Goal: Navigation & Orientation: Find specific page/section

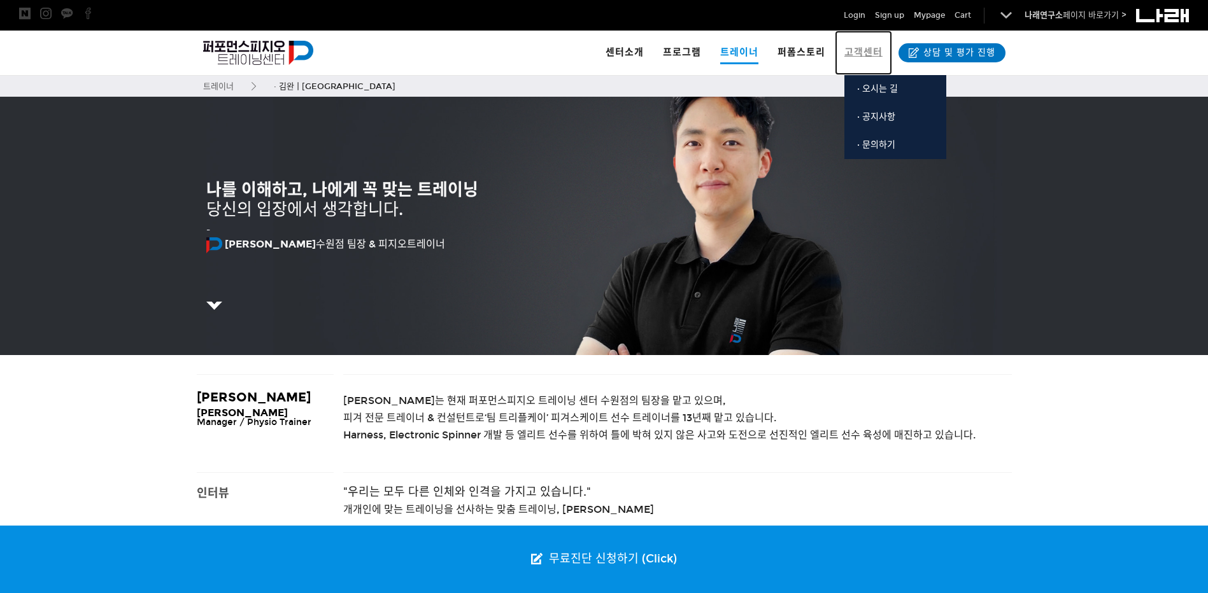
click at [851, 50] on span "고객센터" at bounding box center [863, 51] width 38 height 11
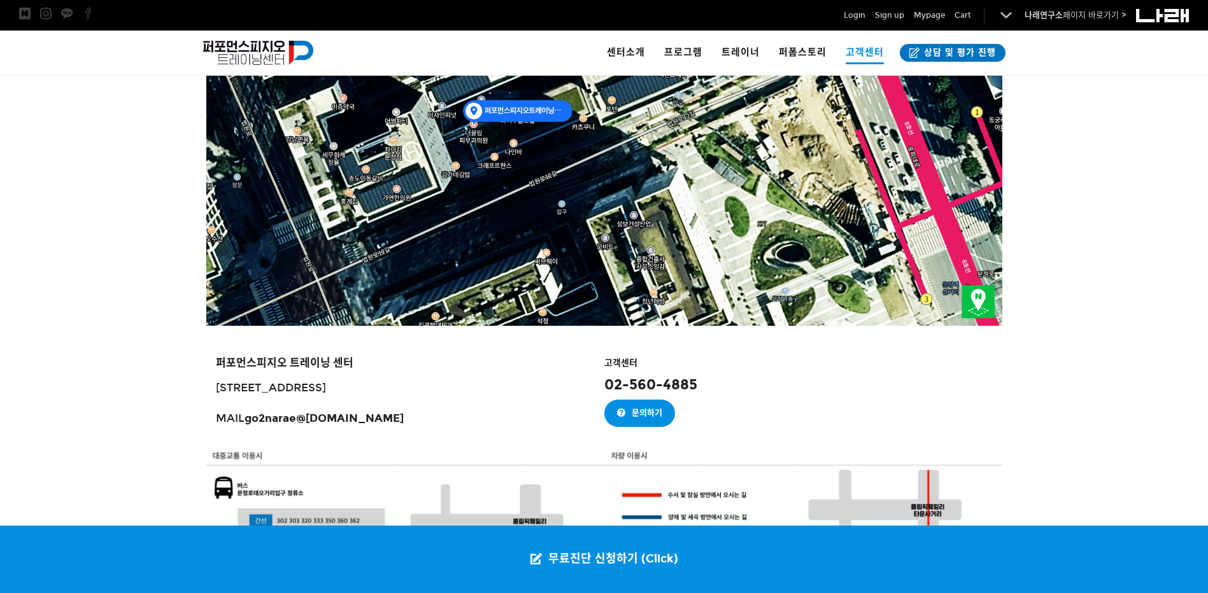
scroll to position [637, 0]
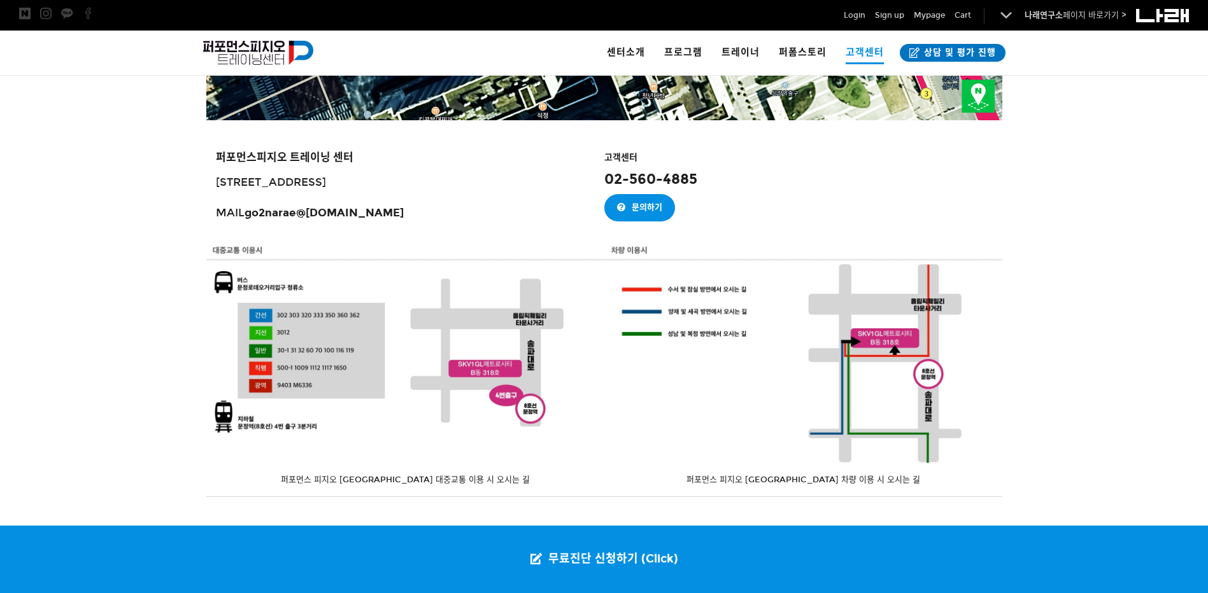
drag, startPoint x: 406, startPoint y: 155, endPoint x: 374, endPoint y: 159, distance: 32.6
click at [374, 159] on h3 "퍼포먼스피지오 트레이닝 센터" at bounding box center [405, 155] width 379 height 6
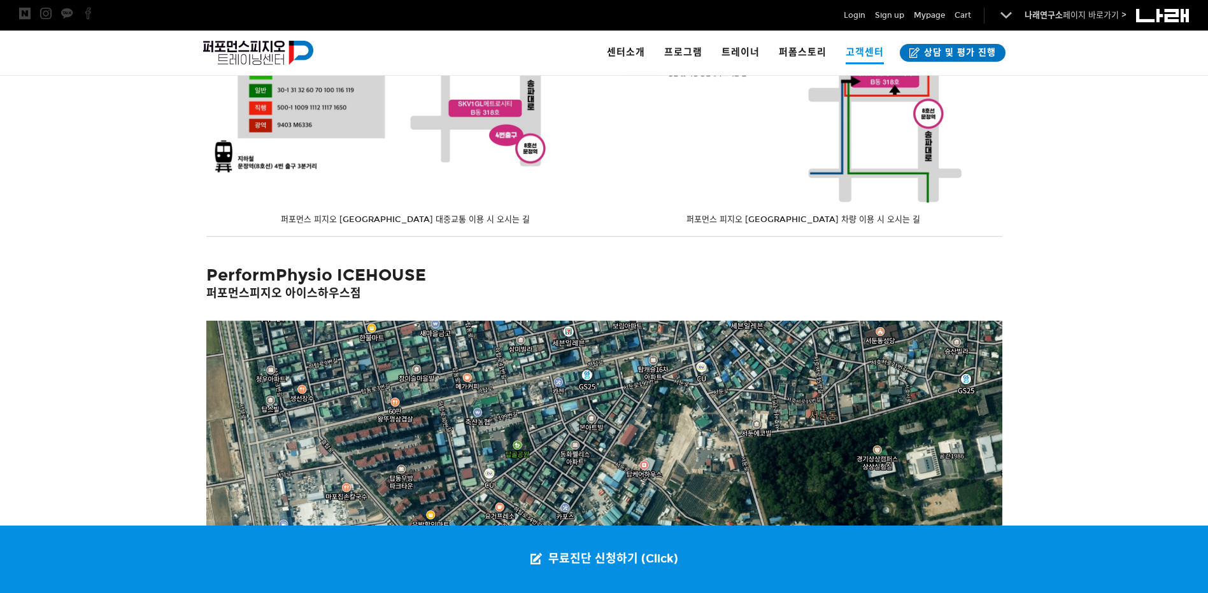
scroll to position [891, 0]
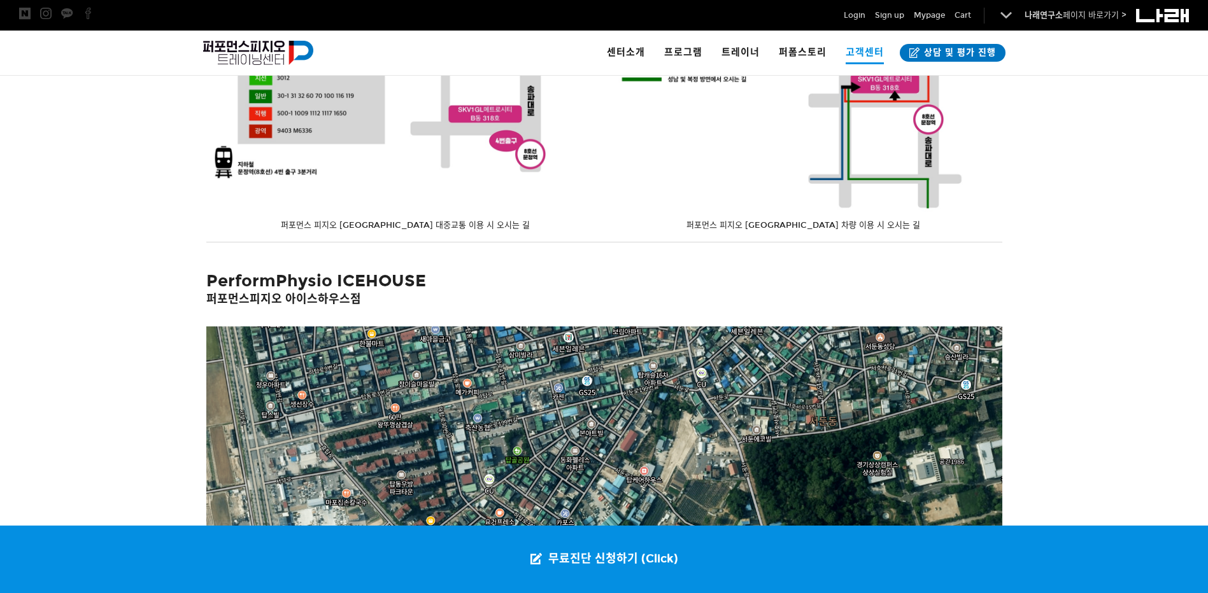
drag, startPoint x: 427, startPoint y: 292, endPoint x: 386, endPoint y: 304, distance: 41.7
click at [386, 304] on h2 "PerformPhysio ICEHOUSE 퍼포먼스피지오 아이스하우스점" at bounding box center [604, 288] width 796 height 35
drag, startPoint x: 483, startPoint y: 292, endPoint x: 430, endPoint y: 297, distance: 53.0
click at [430, 297] on h2 "PerformPhysio ICEHOUSE 퍼포먼스피지오 아이스하우스점" at bounding box center [604, 288] width 796 height 35
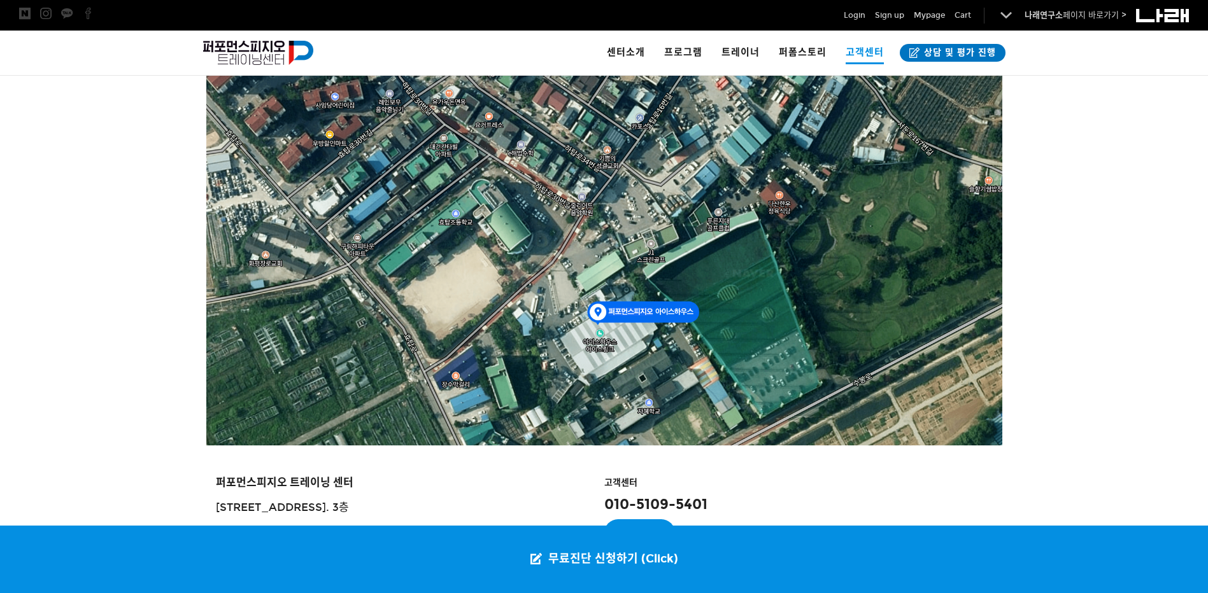
scroll to position [1210, 0]
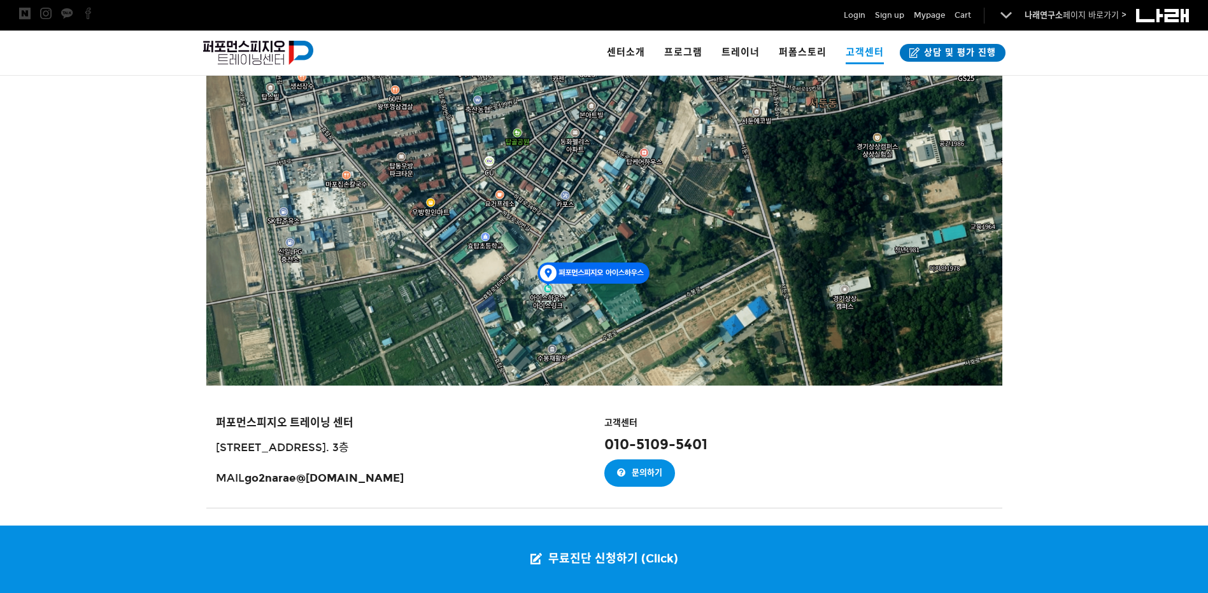
drag, startPoint x: 213, startPoint y: 247, endPoint x: 157, endPoint y: 234, distance: 57.6
click at [160, 234] on div at bounding box center [604, 310] width 1208 height 605
drag, startPoint x: 177, startPoint y: 225, endPoint x: 129, endPoint y: 225, distance: 48.4
click at [129, 225] on div at bounding box center [604, 310] width 1208 height 605
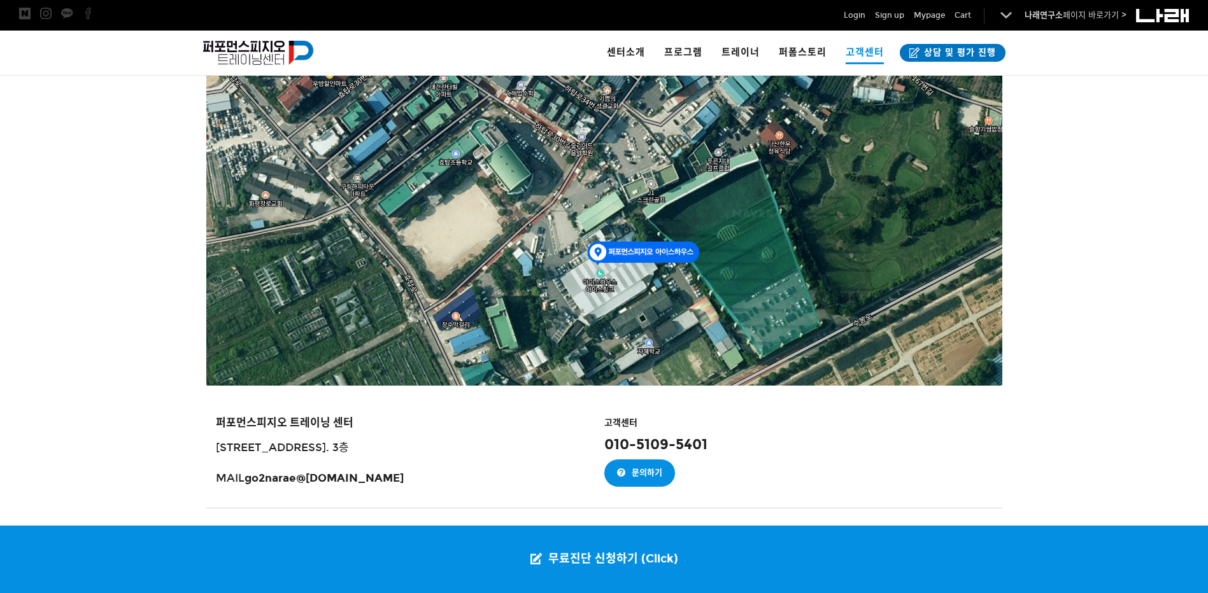
click at [601, 284] on div at bounding box center [604, 197] width 796 height 378
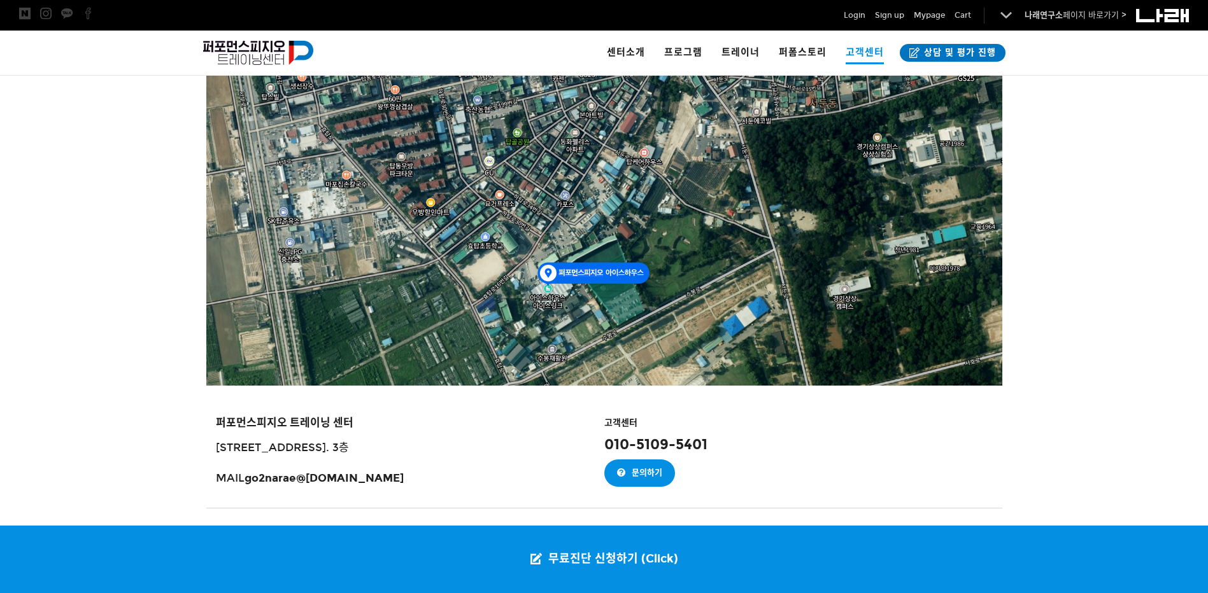
scroll to position [1352, 0]
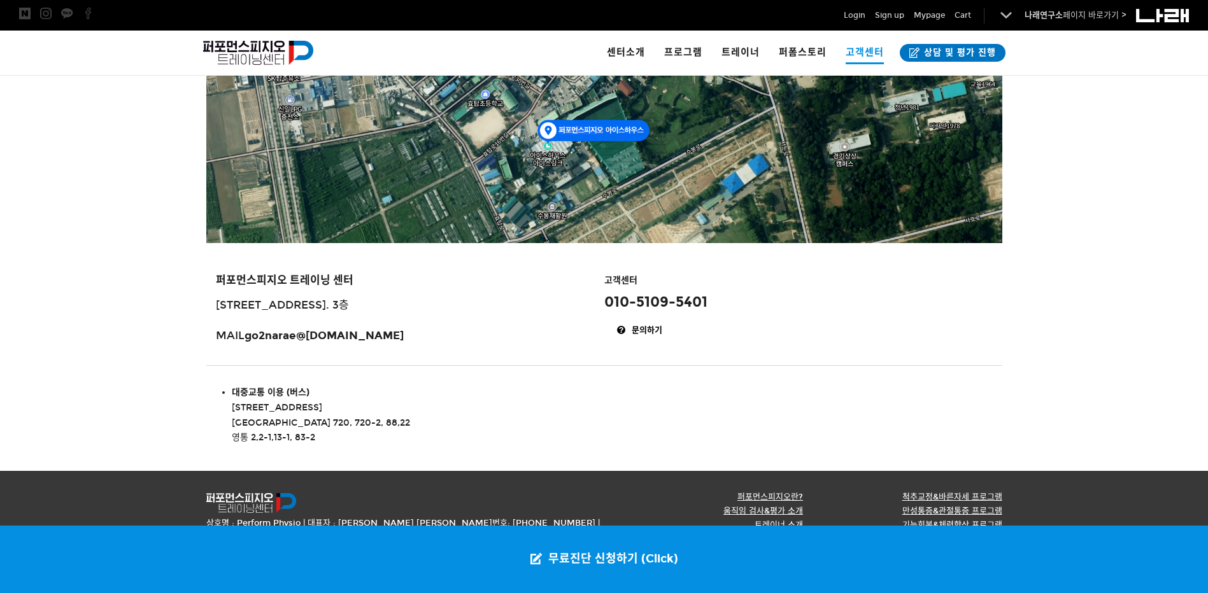
click at [648, 327] on link "문의하기" at bounding box center [639, 330] width 71 height 27
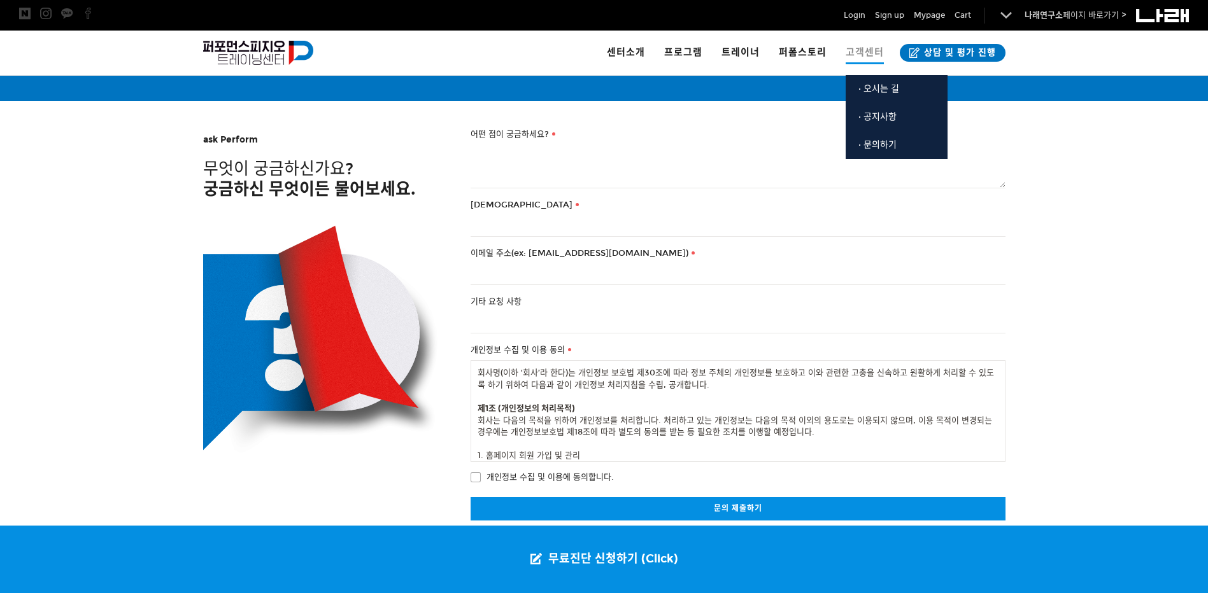
scroll to position [100, 0]
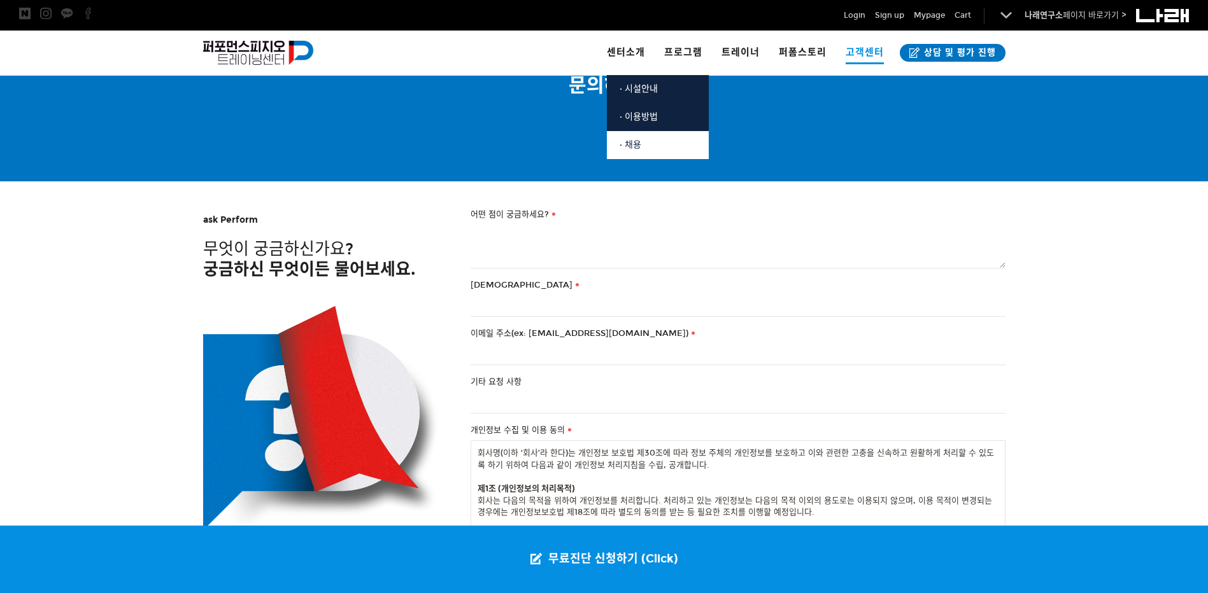
click at [648, 134] on link "· 채용" at bounding box center [658, 145] width 102 height 28
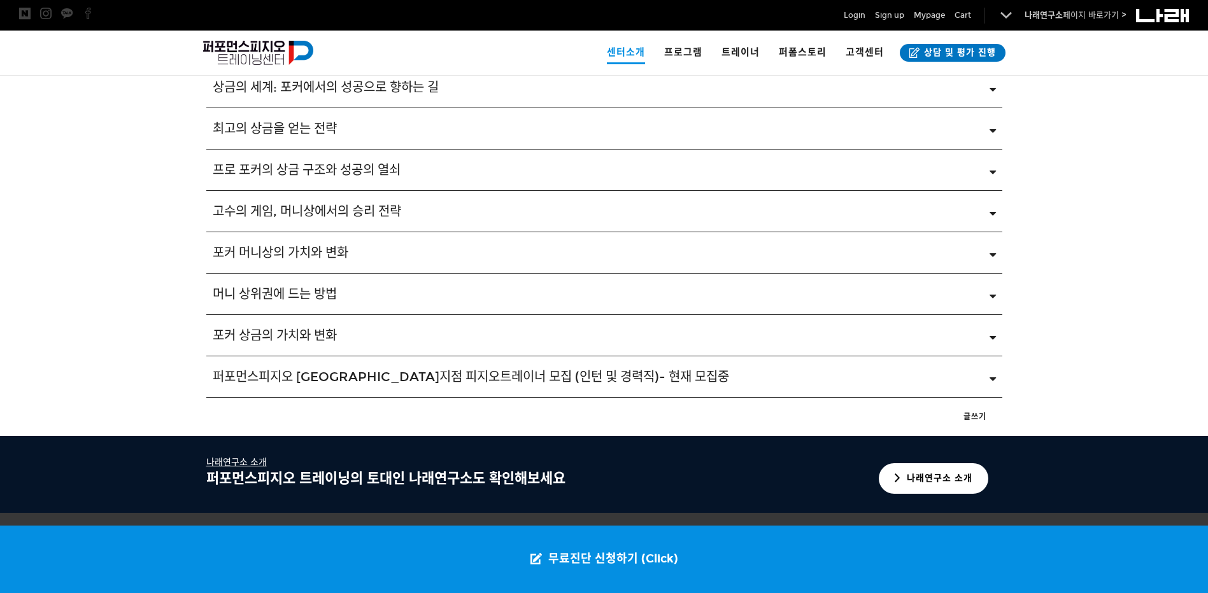
scroll to position [2186, 0]
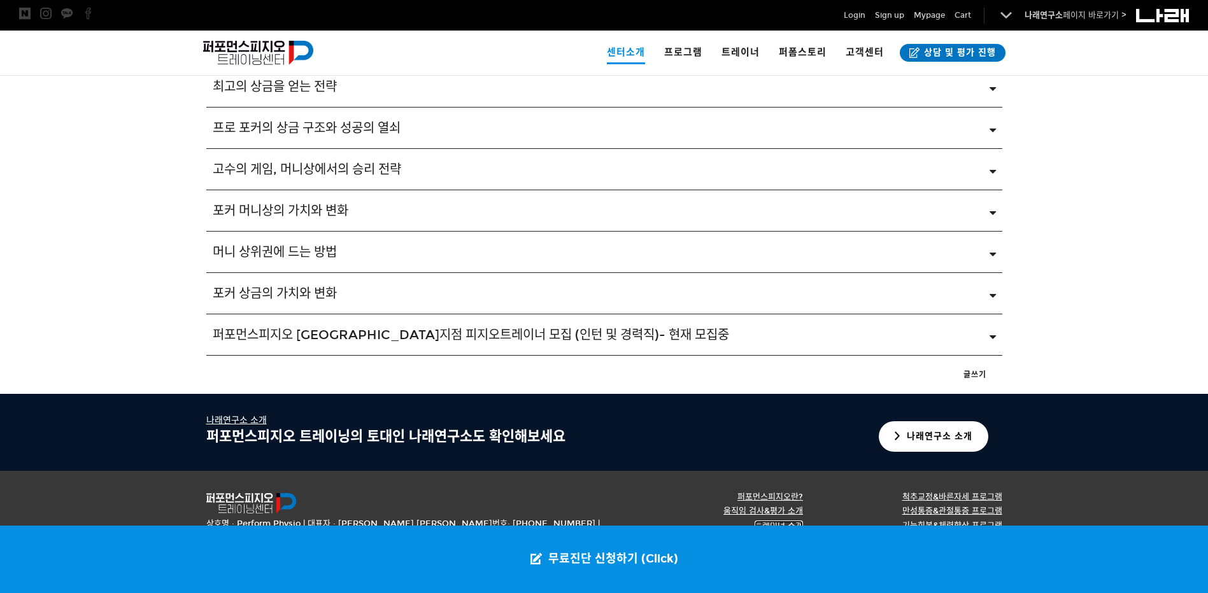
click at [775, 523] on u "트레이너 소개" at bounding box center [778, 526] width 48 height 10
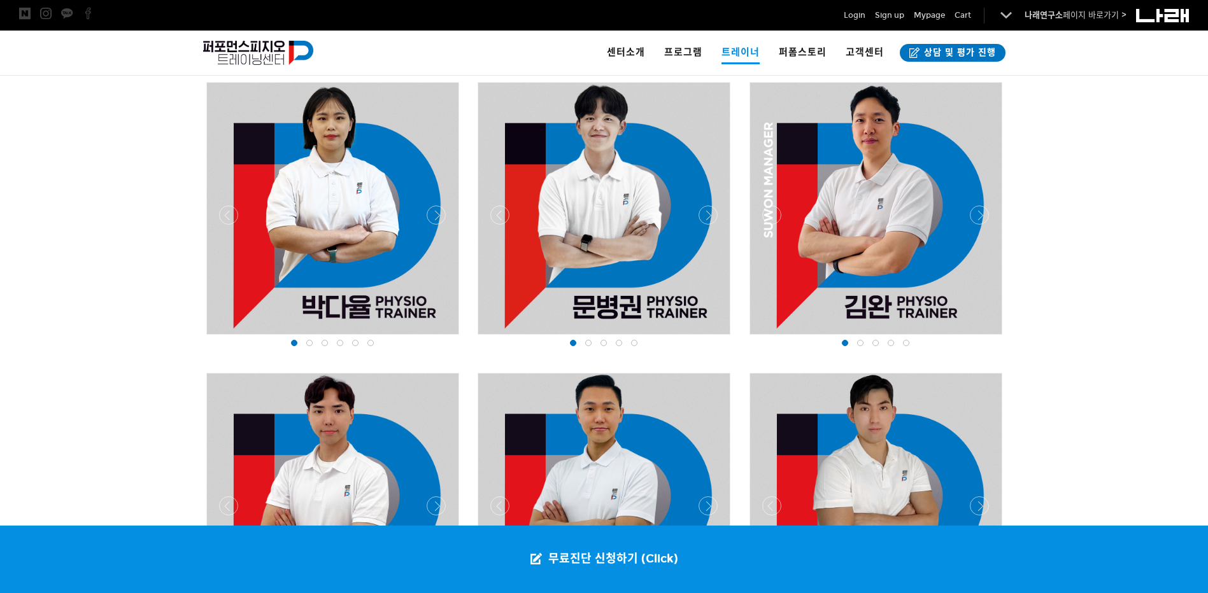
scroll to position [1337, 0]
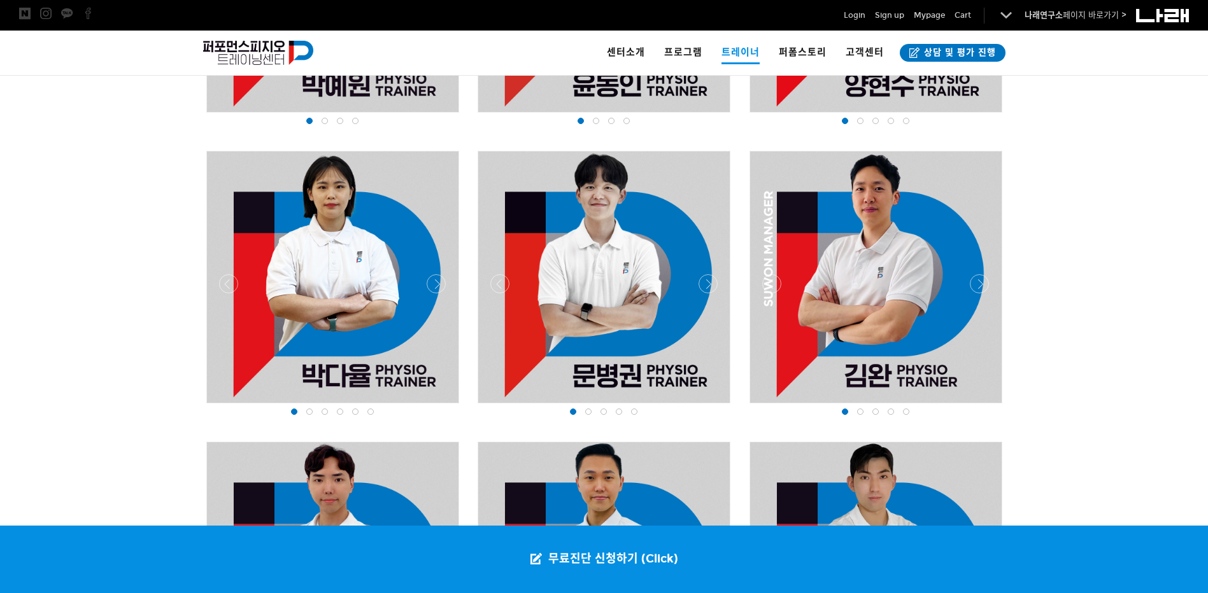
click at [860, 413] on span at bounding box center [860, 412] width 6 height 6
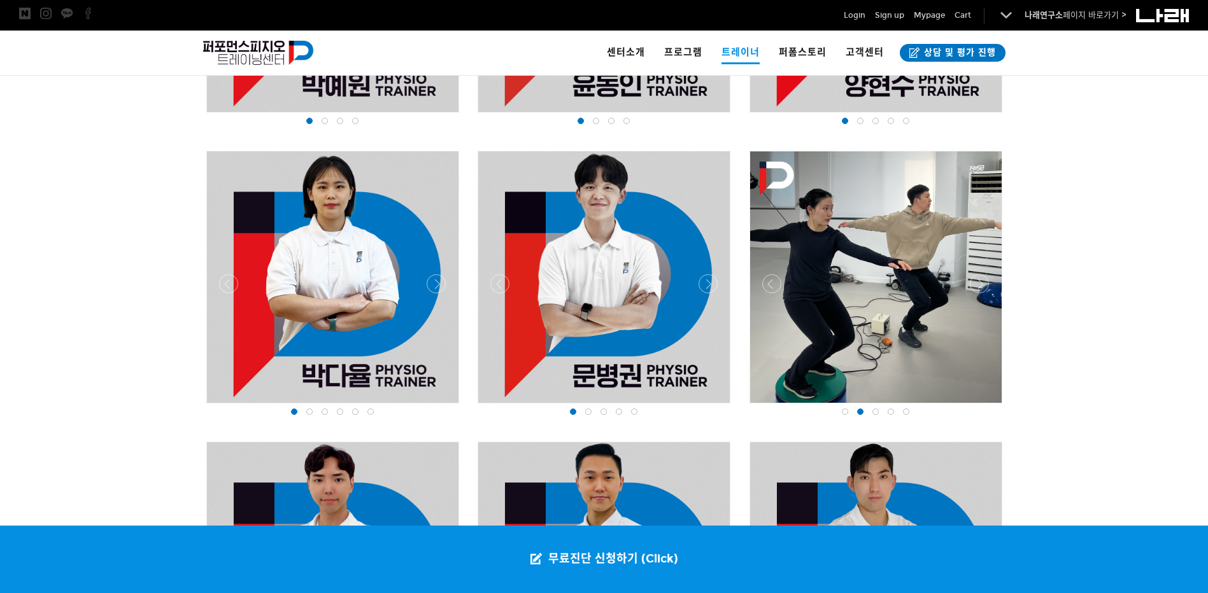
click at [879, 411] on div at bounding box center [875, 412] width 15 height 13
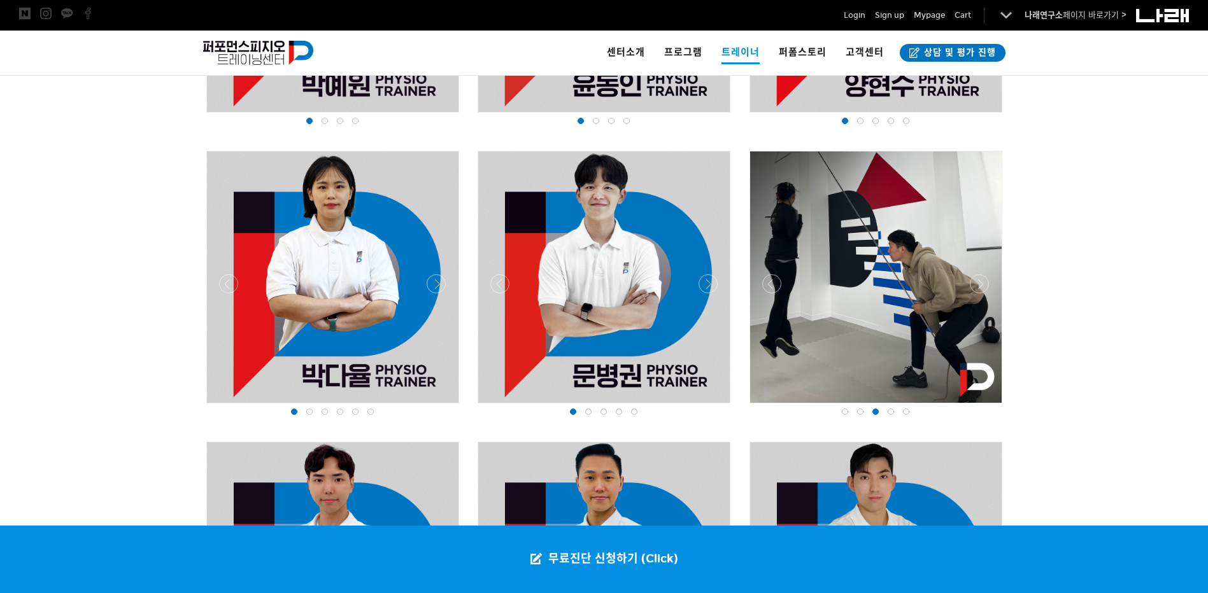
click at [590, 414] on span at bounding box center [588, 412] width 6 height 6
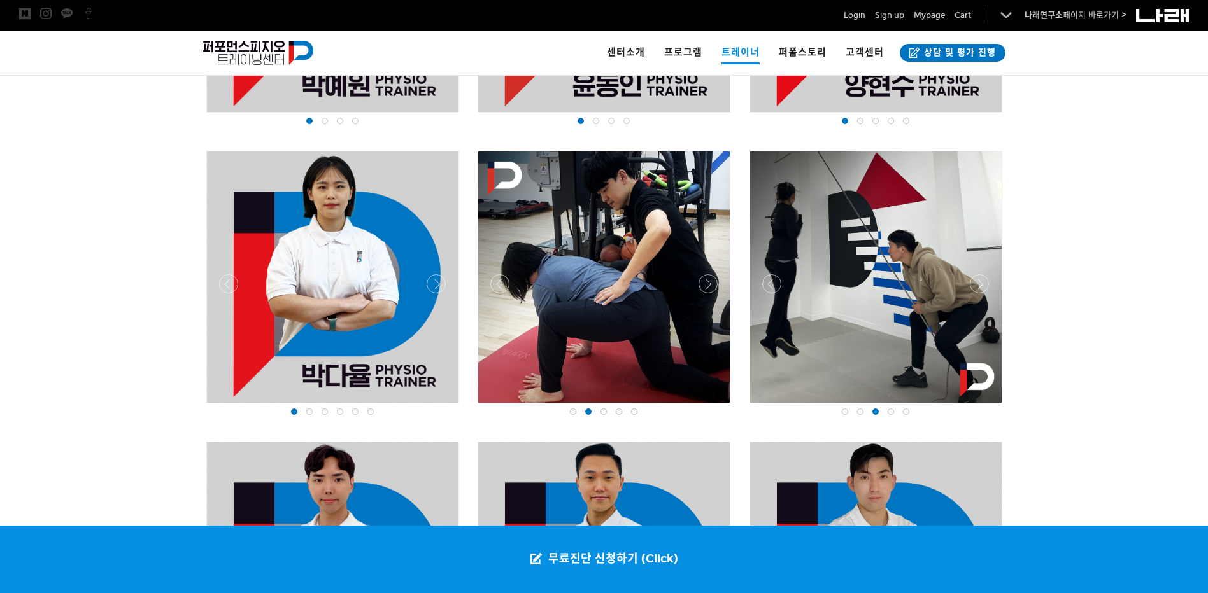
click at [609, 411] on div at bounding box center [603, 412] width 15 height 13
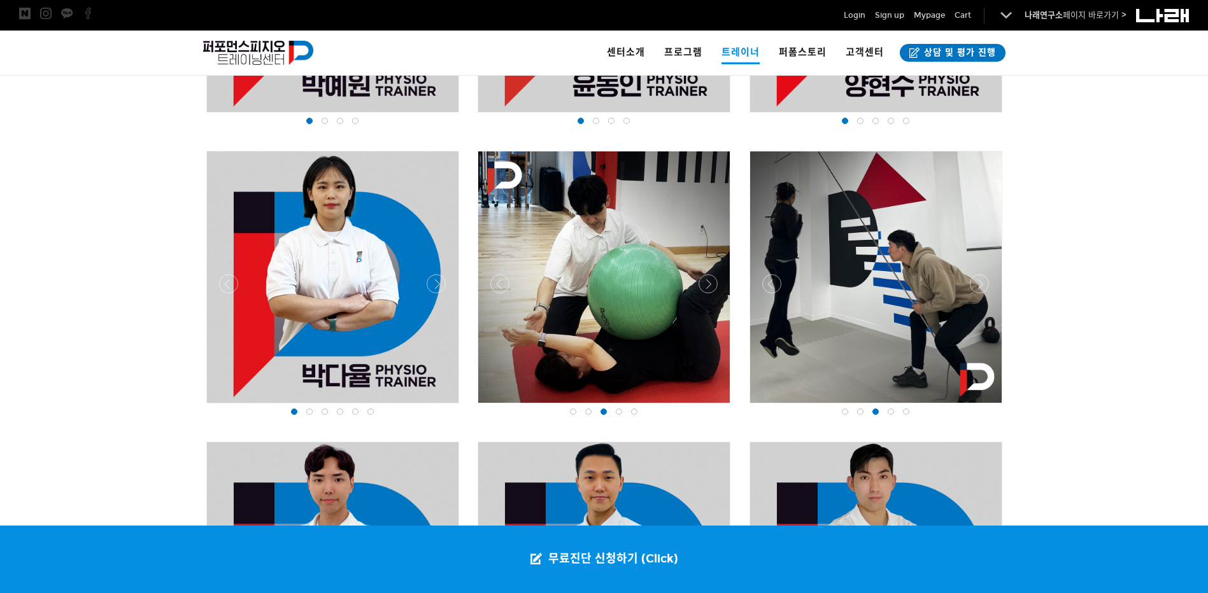
click at [891, 410] on span at bounding box center [891, 412] width 6 height 6
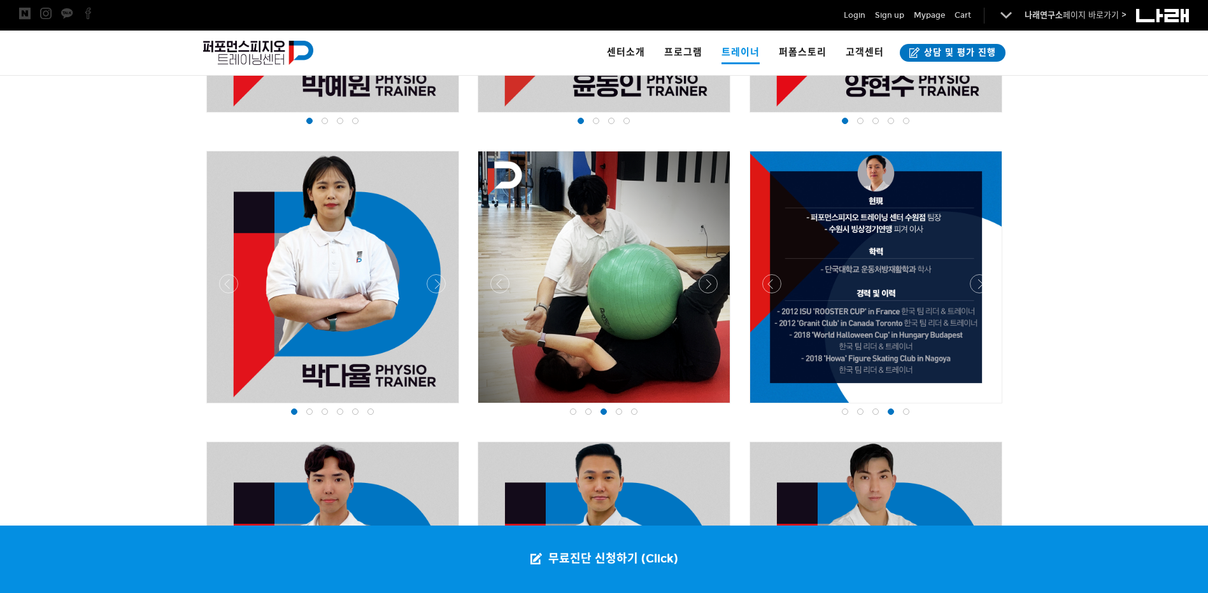
click at [906, 410] on span at bounding box center [906, 412] width 6 height 6
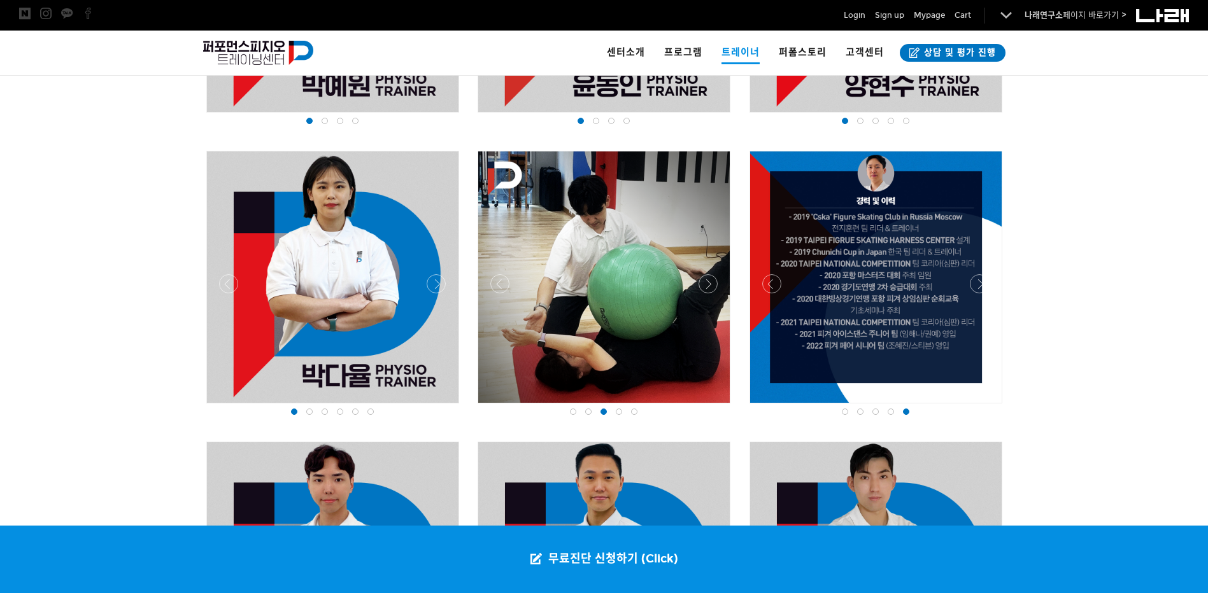
click at [911, 409] on div at bounding box center [905, 412] width 15 height 13
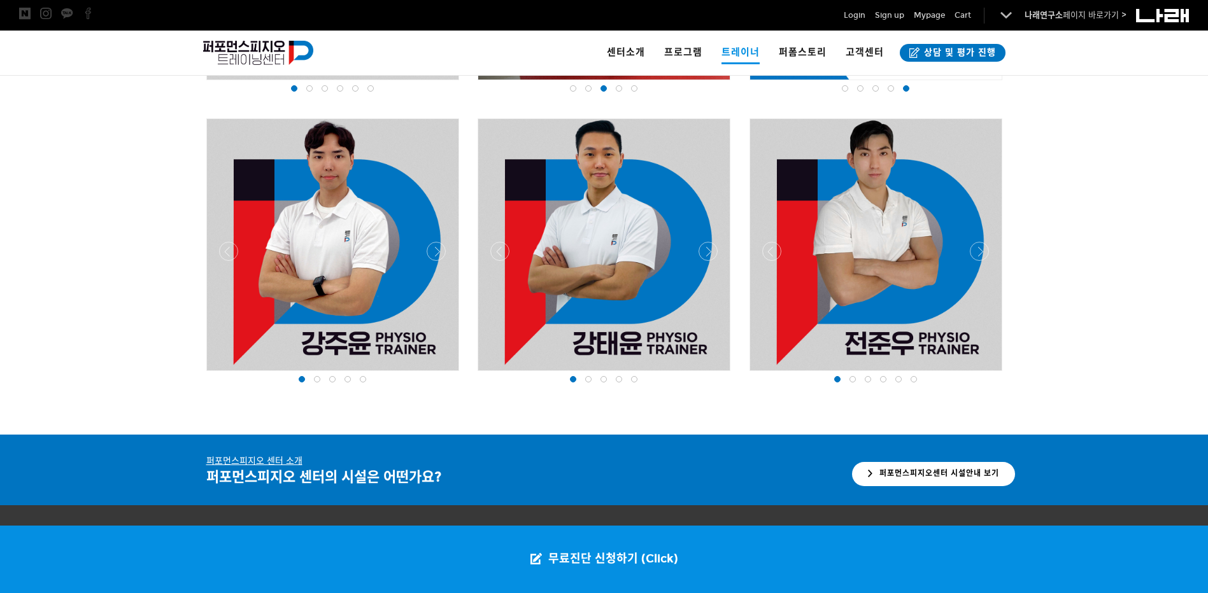
scroll to position [1695, 0]
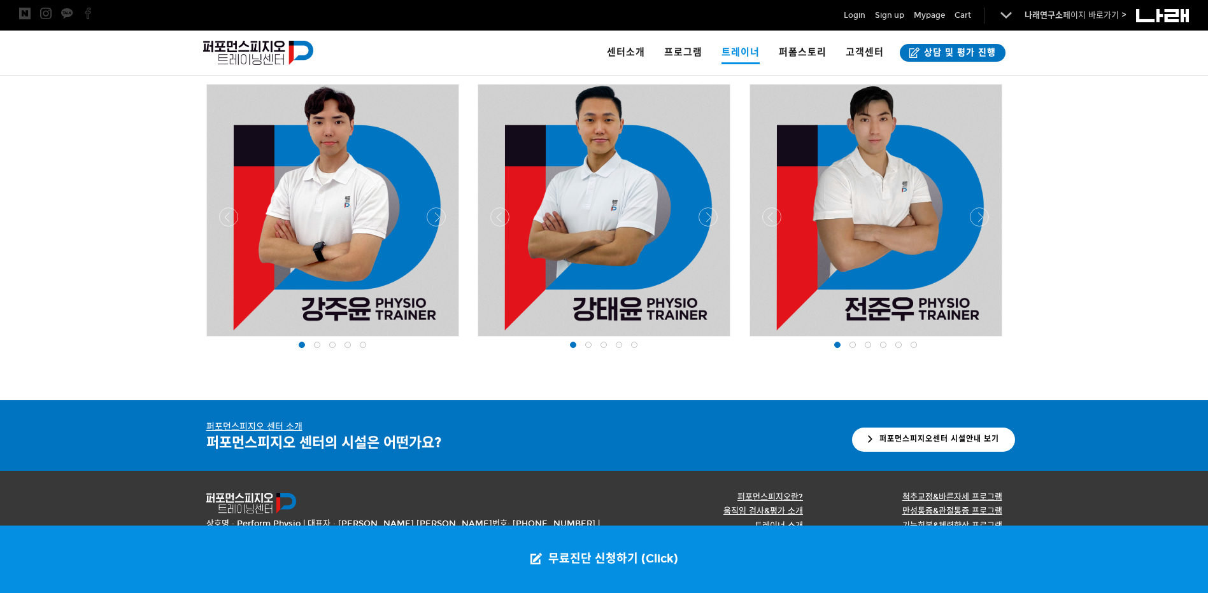
click at [634, 341] on div at bounding box center [634, 345] width 15 height 13
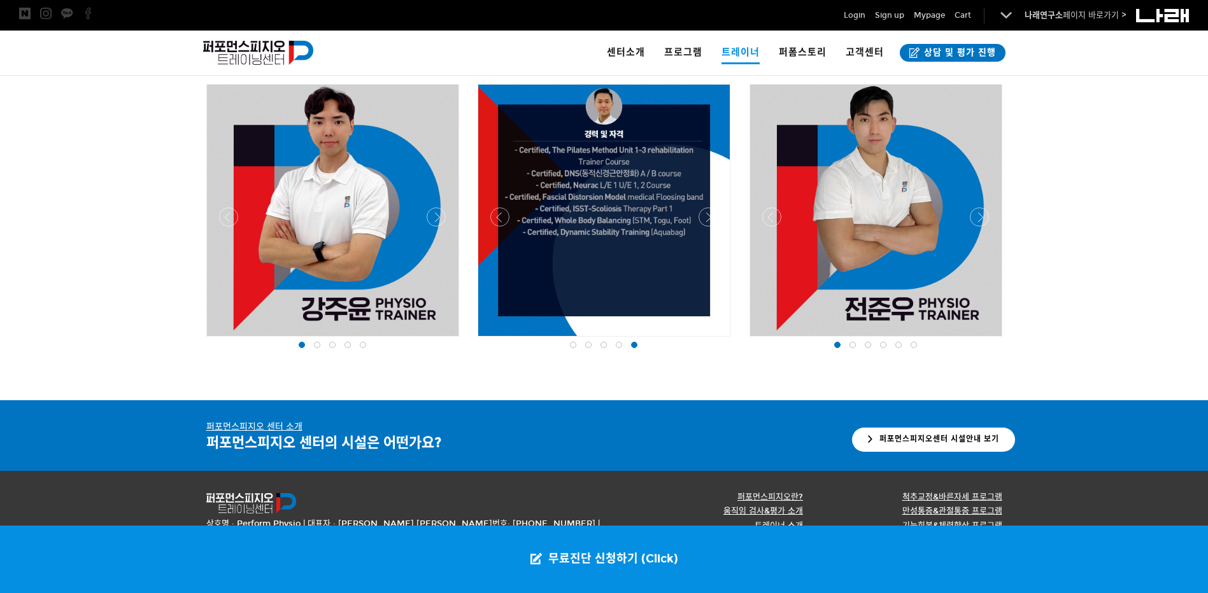
click at [617, 348] on span at bounding box center [619, 345] width 6 height 6
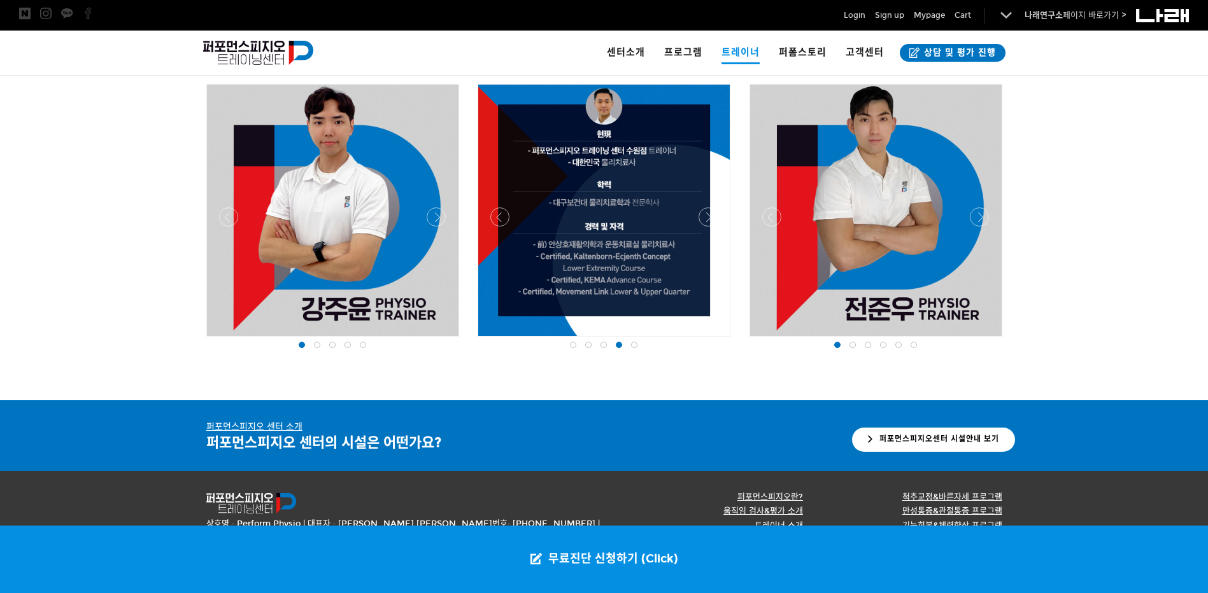
click at [591, 344] on span at bounding box center [588, 345] width 6 height 6
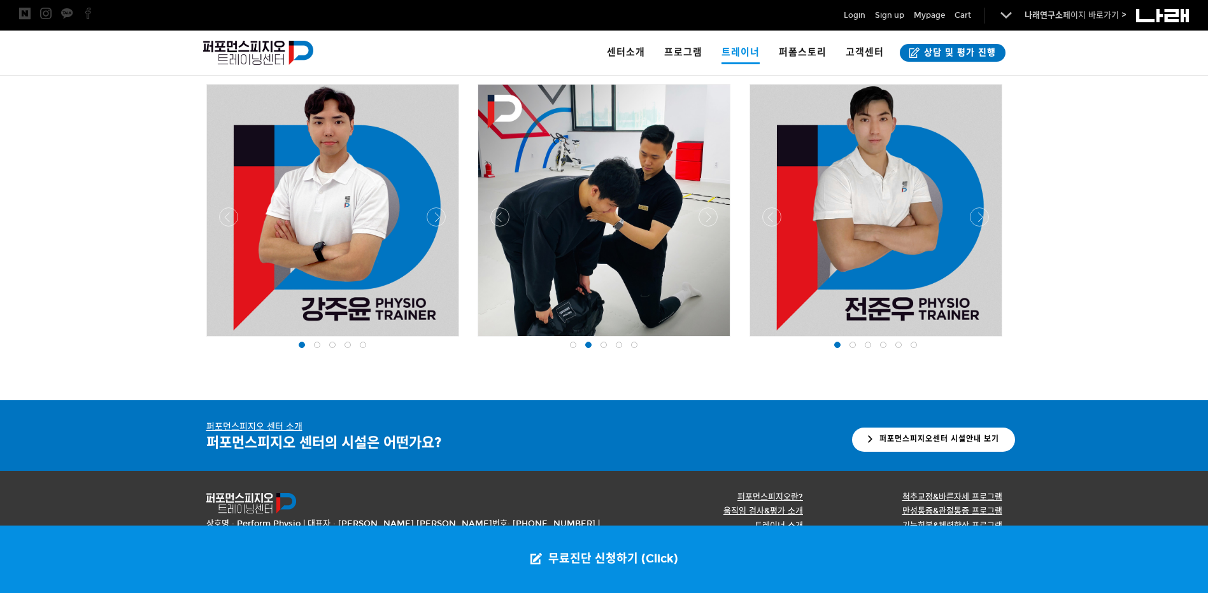
click at [317, 343] on span at bounding box center [317, 345] width 6 height 6
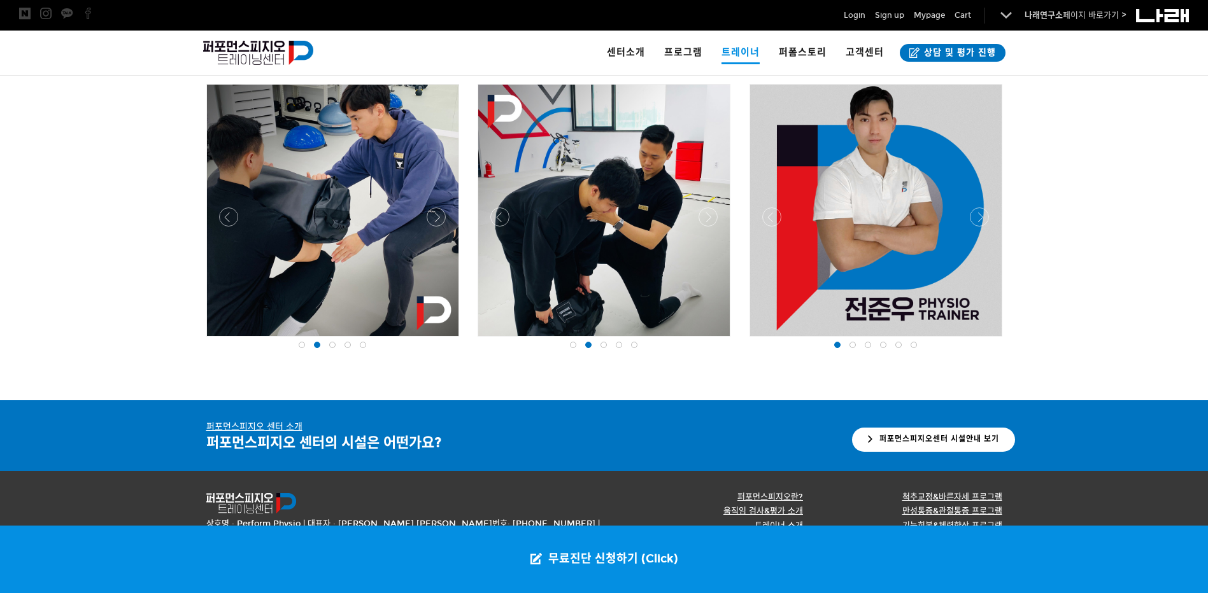
click at [882, 345] on span at bounding box center [883, 345] width 6 height 6
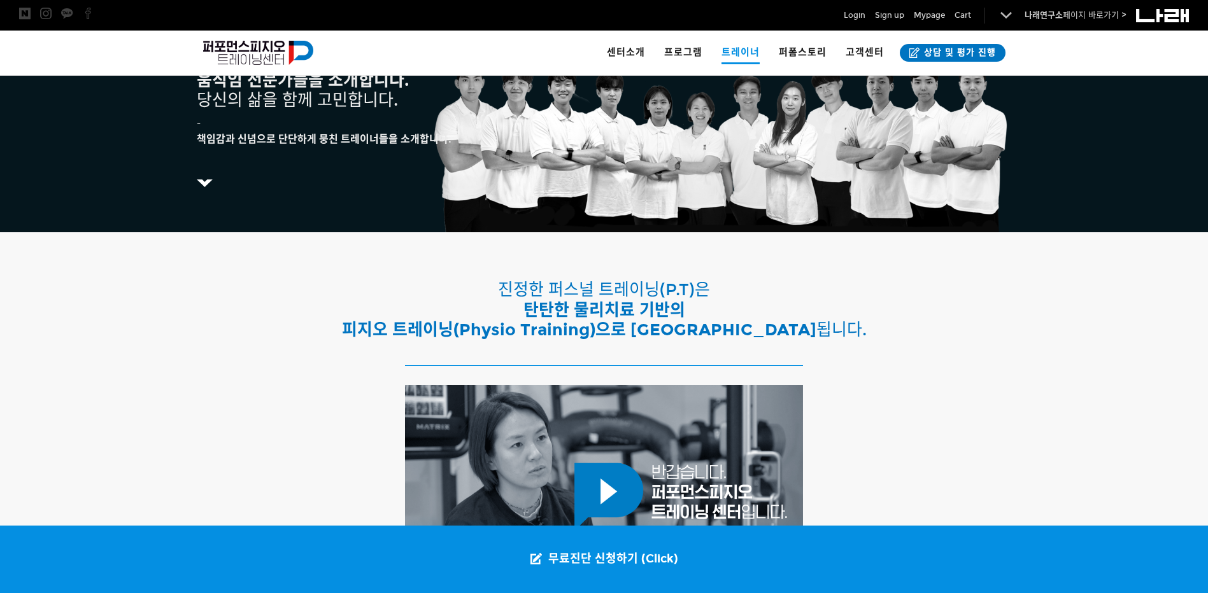
scroll to position [103, 0]
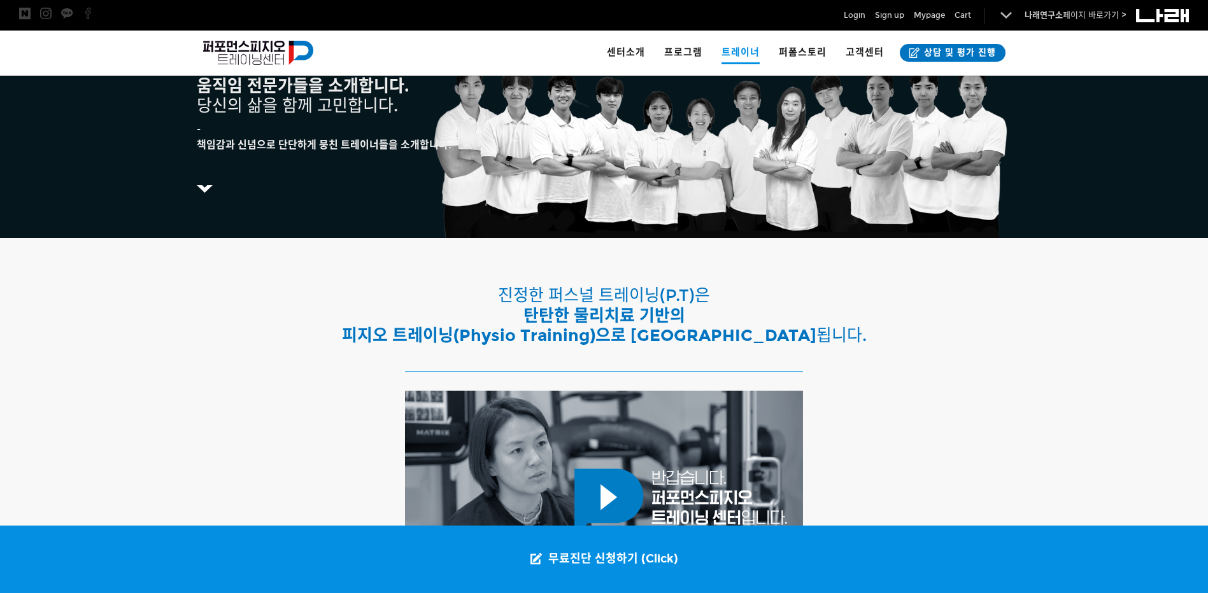
drag, startPoint x: 920, startPoint y: 188, endPoint x: 765, endPoint y: 245, distance: 165.6
drag, startPoint x: 765, startPoint y: 245, endPoint x: 653, endPoint y: 246, distance: 112.1
drag, startPoint x: 653, startPoint y: 246, endPoint x: 596, endPoint y: 253, distance: 57.1
drag, startPoint x: 596, startPoint y: 253, endPoint x: 541, endPoint y: 255, distance: 54.8
drag, startPoint x: 541, startPoint y: 255, endPoint x: 504, endPoint y: 247, distance: 38.5
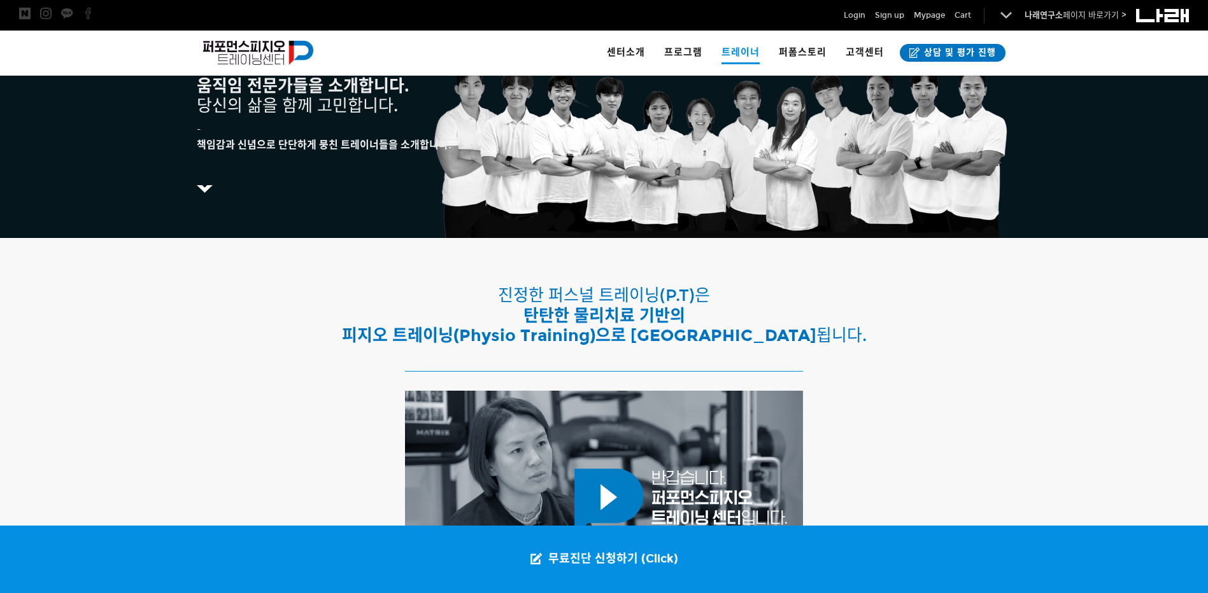
click at [503, 253] on div at bounding box center [604, 251] width 796 height 6
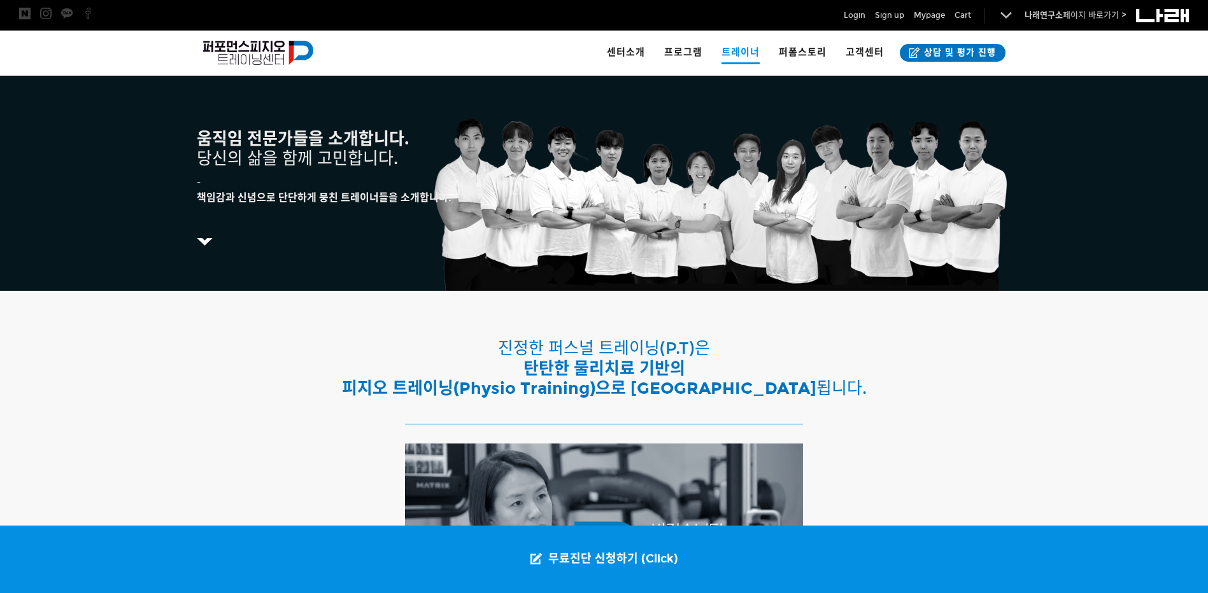
scroll to position [0, 0]
